Goal: Information Seeking & Learning: Learn about a topic

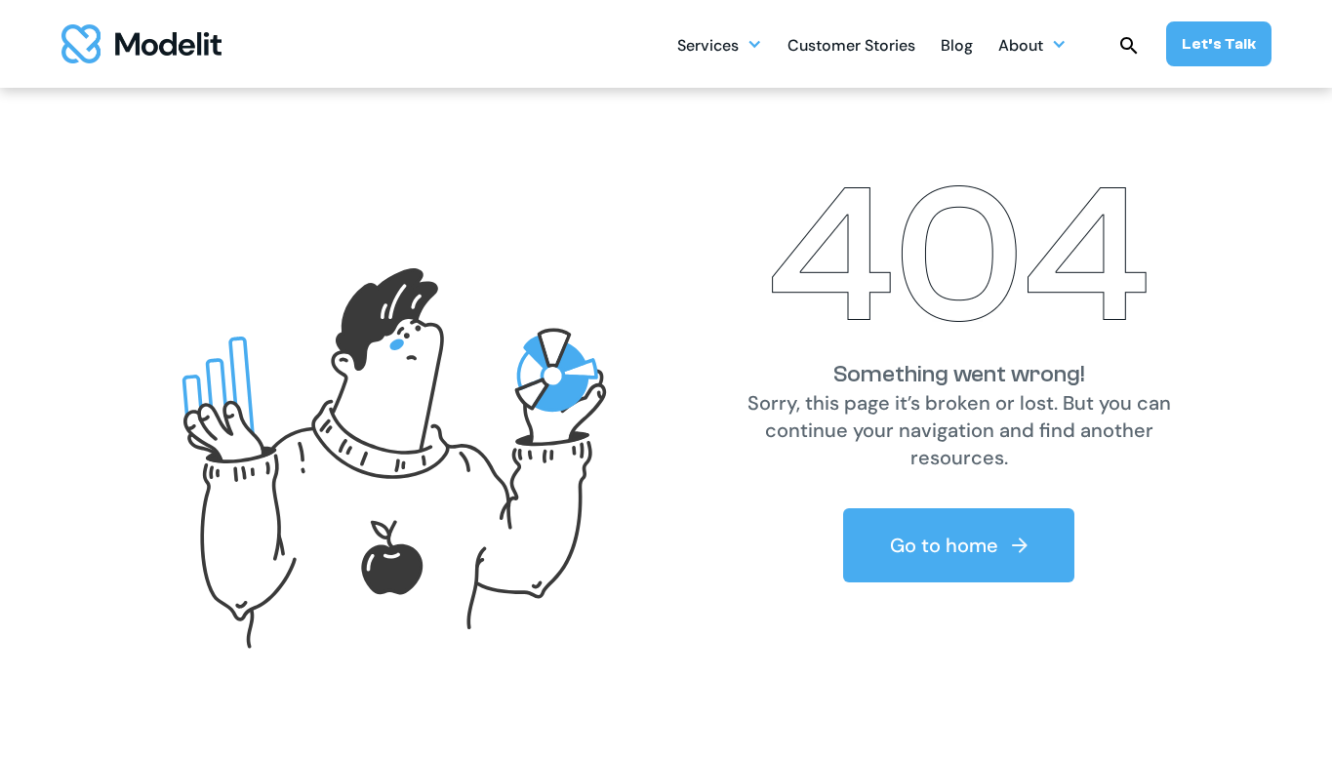
click at [876, 44] on div "Customer Stories" at bounding box center [851, 47] width 128 height 38
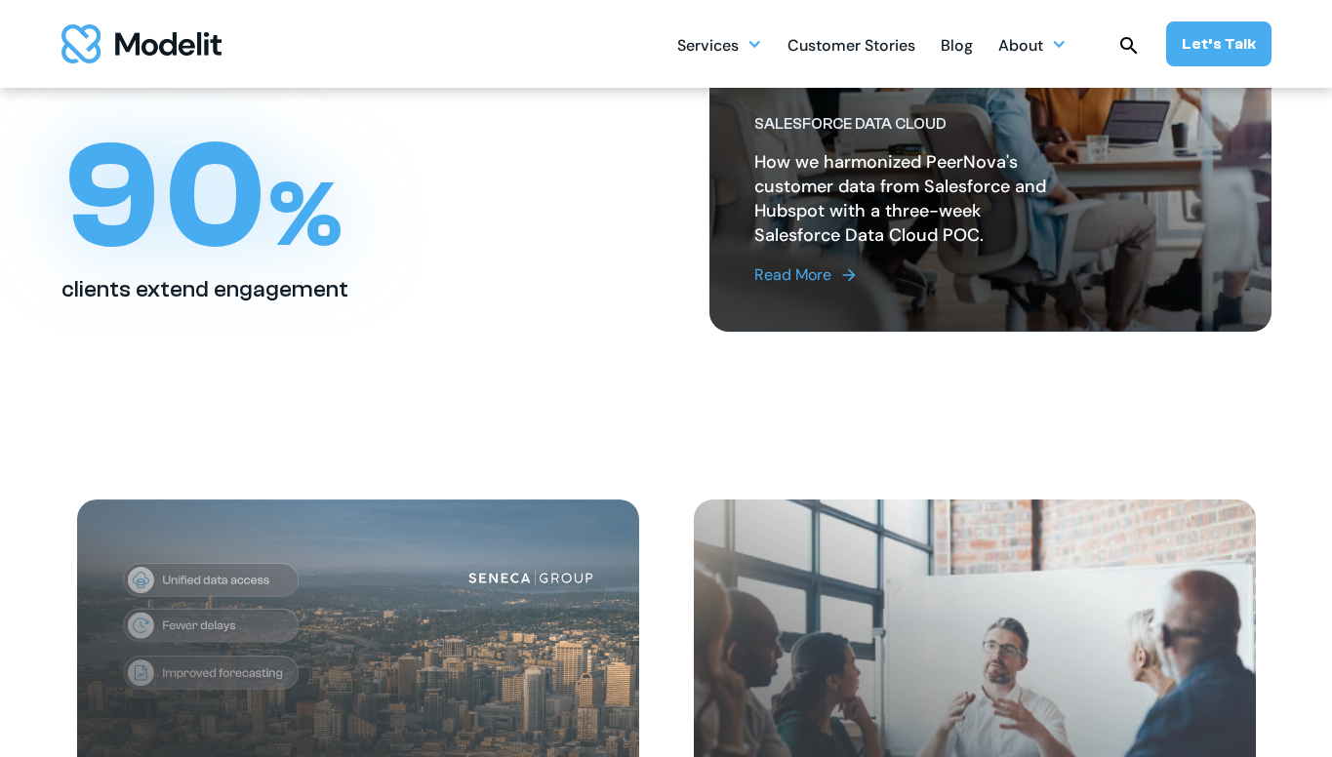
scroll to position [312, 0]
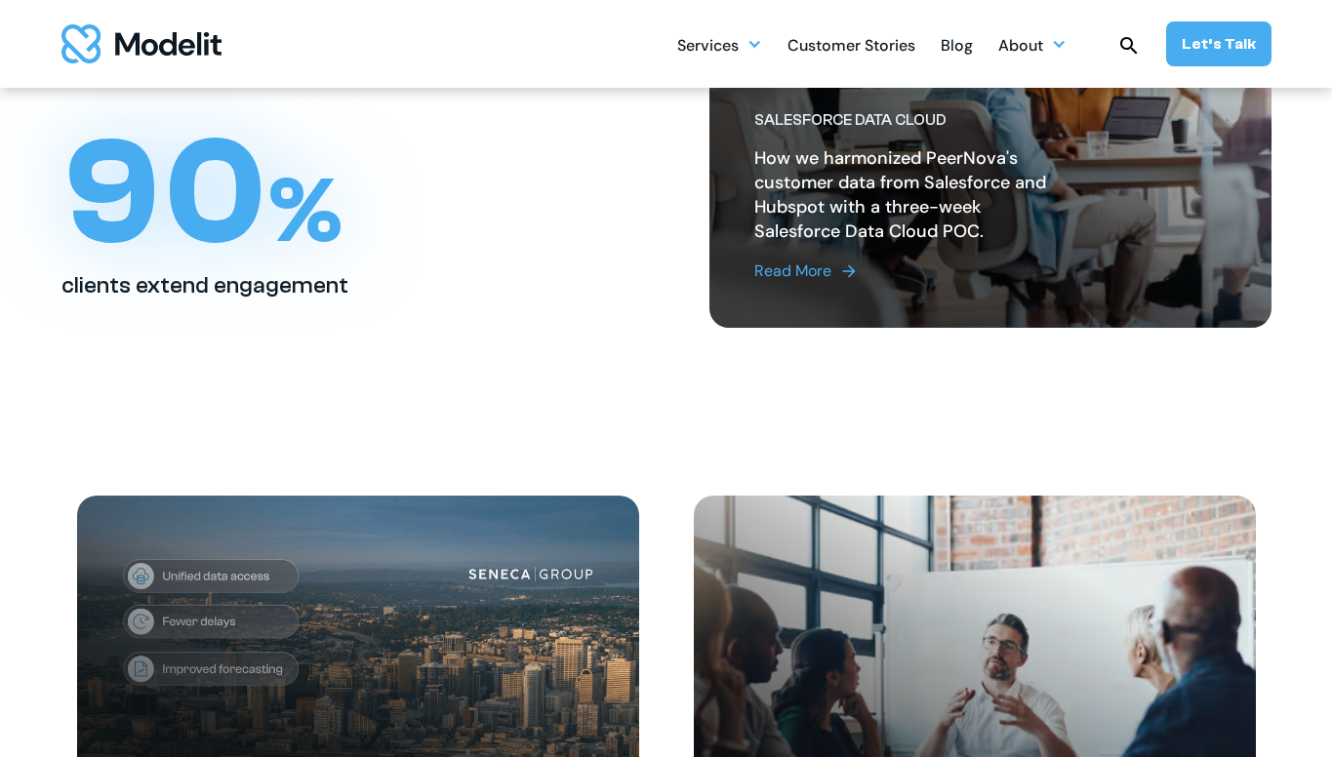
click at [903, 219] on h2 "How we harmonized PeerNova's customer data from Salesforce and Hubspot with a t…" at bounding box center [910, 195] width 313 height 98
click at [799, 274] on div "Read More" at bounding box center [792, 271] width 77 height 23
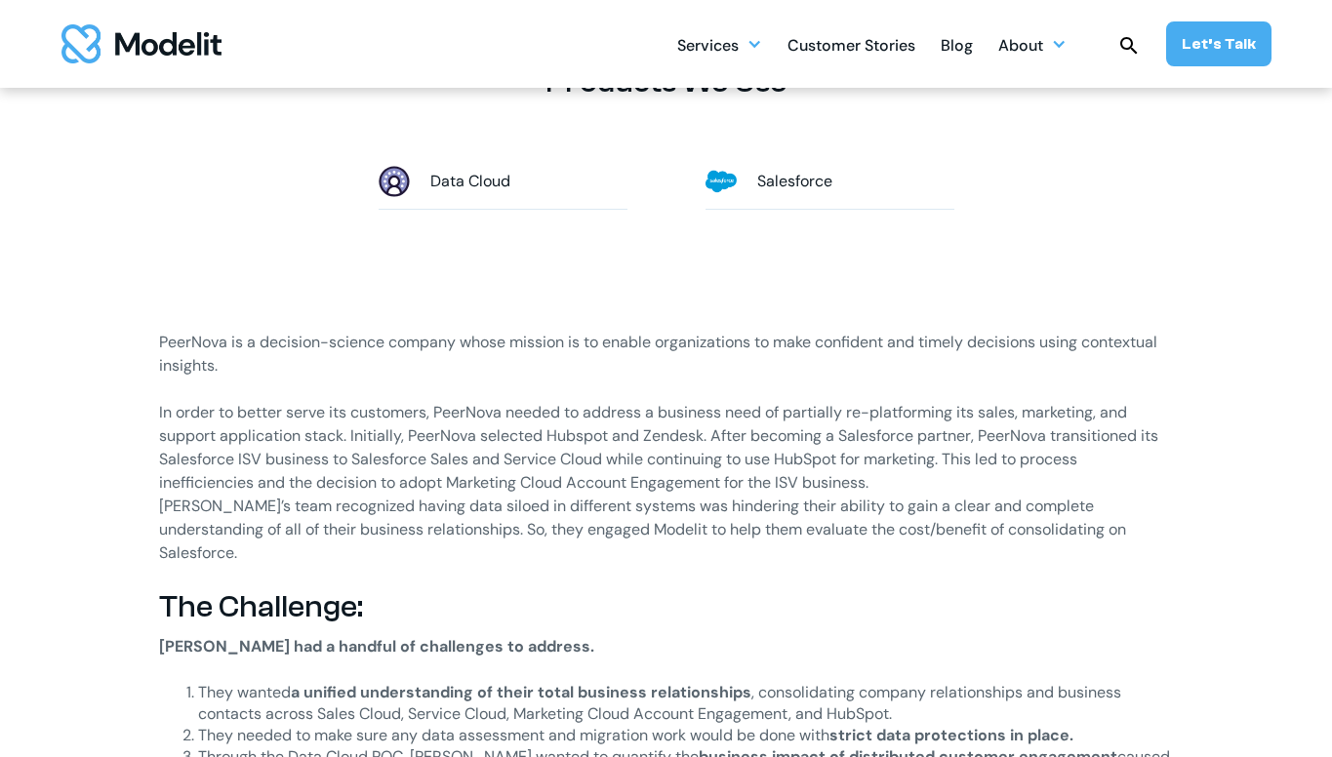
scroll to position [1102, 0]
click at [165, 342] on p "PeerNova is a decision-science company whose mission is to enable organizations…" at bounding box center [666, 365] width 1015 height 70
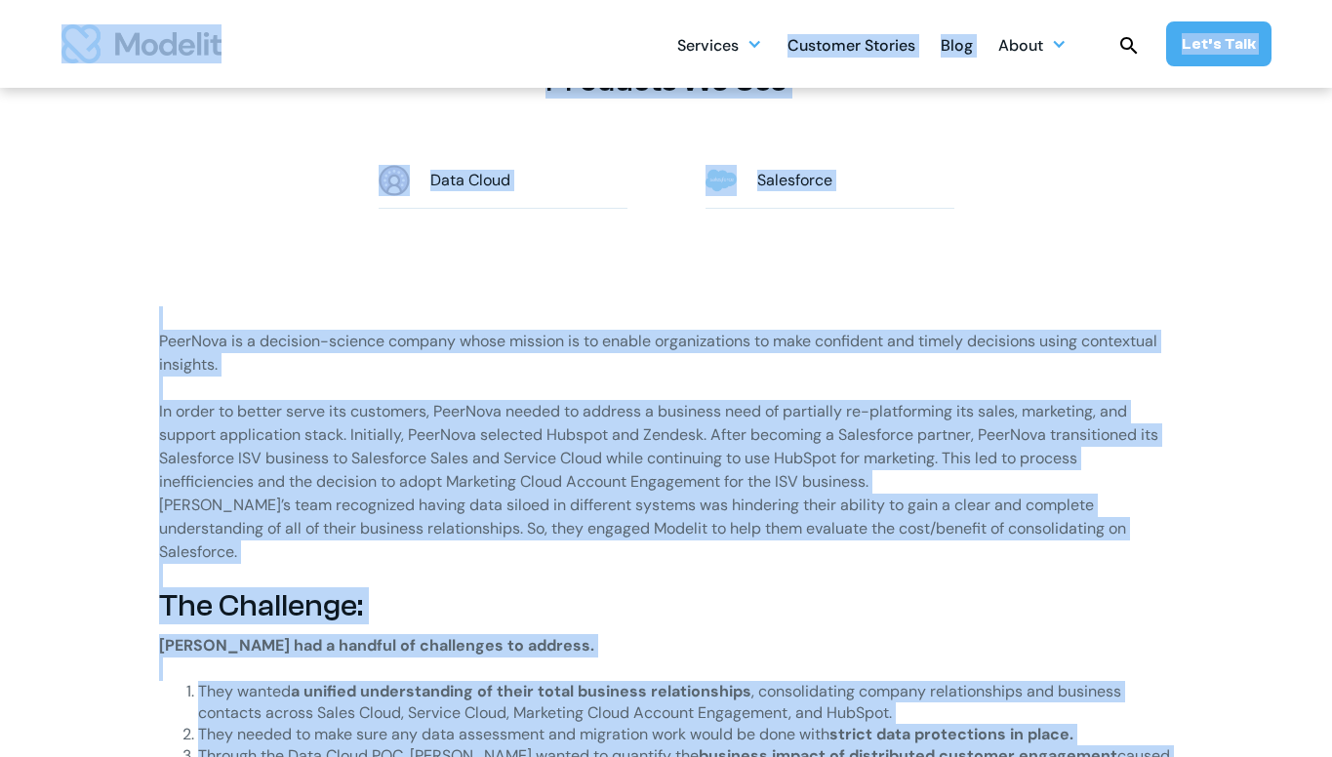
copy body "Services SERVICES Salesforce implementation & consulting Salesforce AppExchange…"
click at [399, 353] on p "PeerNova is a decision-science company whose mission is to enable organizations…" at bounding box center [666, 365] width 1015 height 70
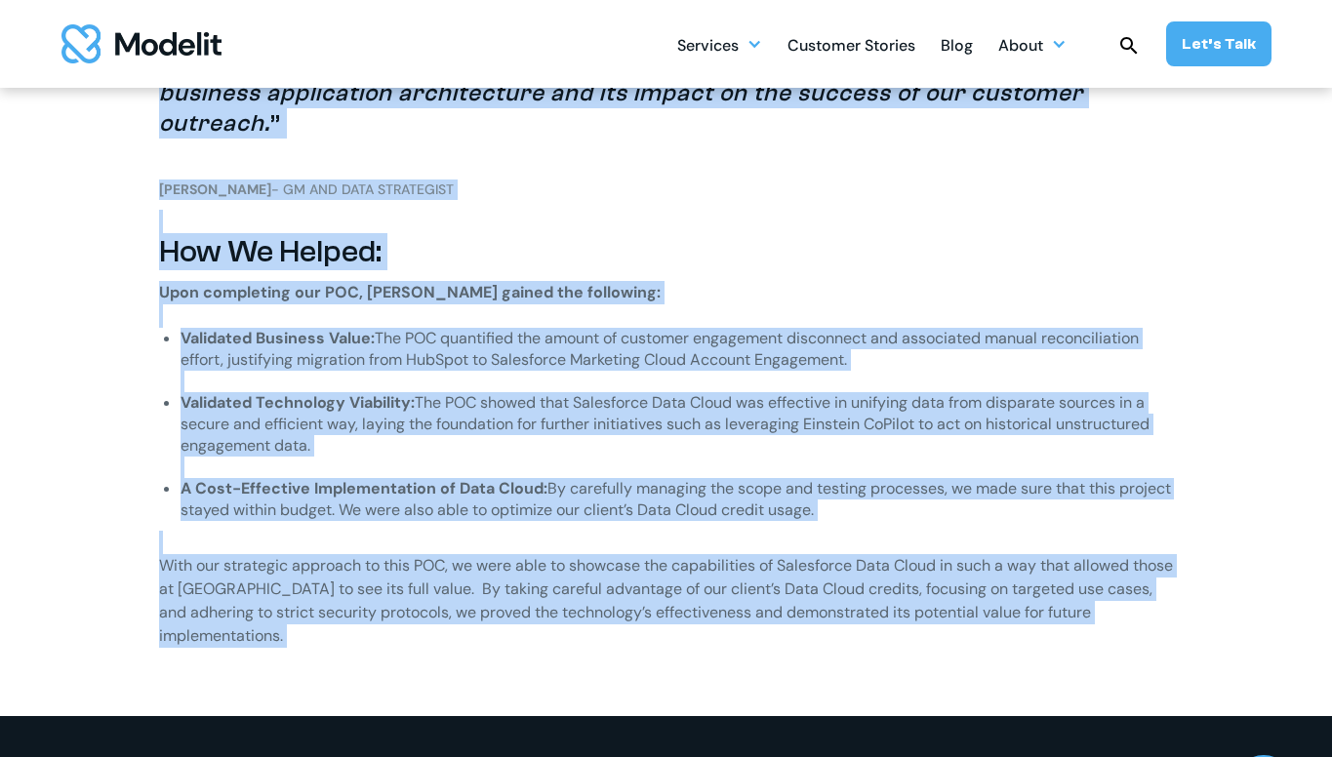
scroll to position [3558, 0]
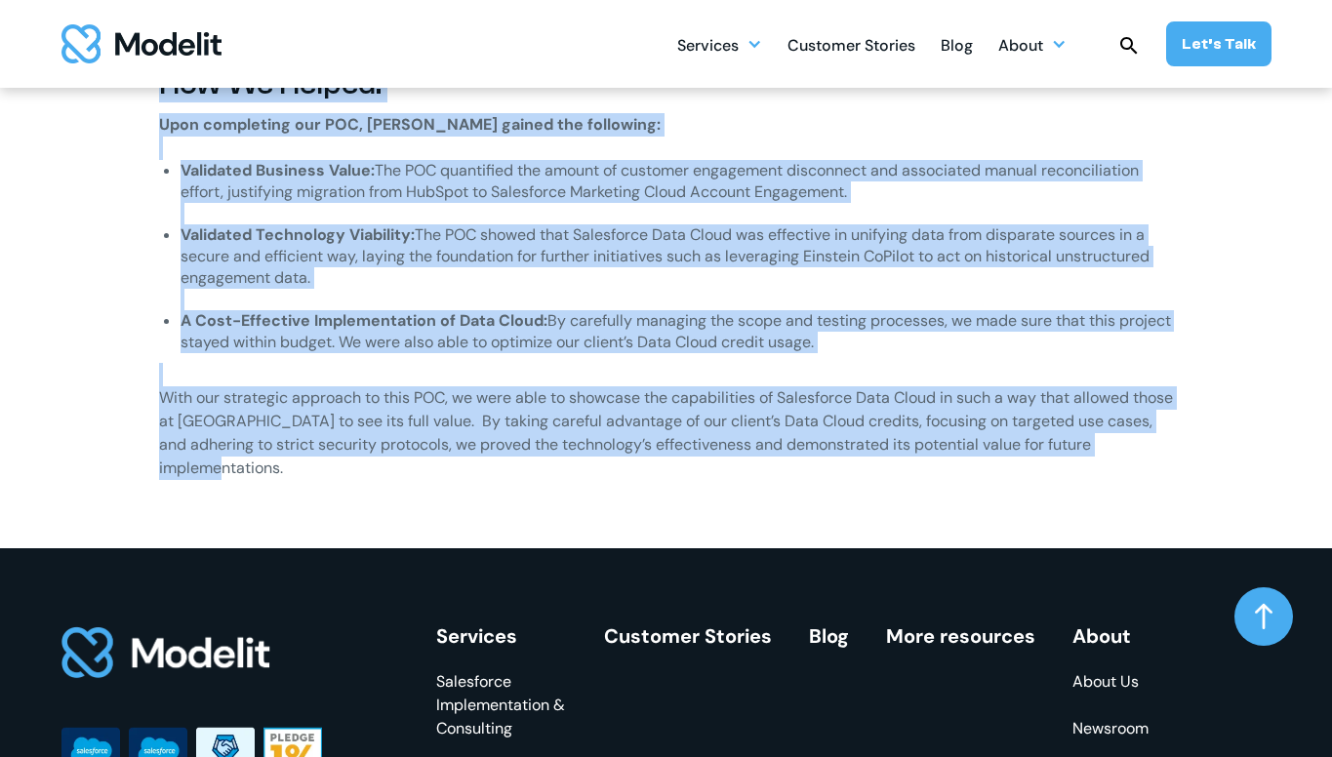
drag, startPoint x: 158, startPoint y: 339, endPoint x: 529, endPoint y: 409, distance: 377.4
copy div "PeerNova is a decision-science company whose mission is to enable organizations…"
